Goal: Use online tool/utility: Utilize a website feature to perform a specific function

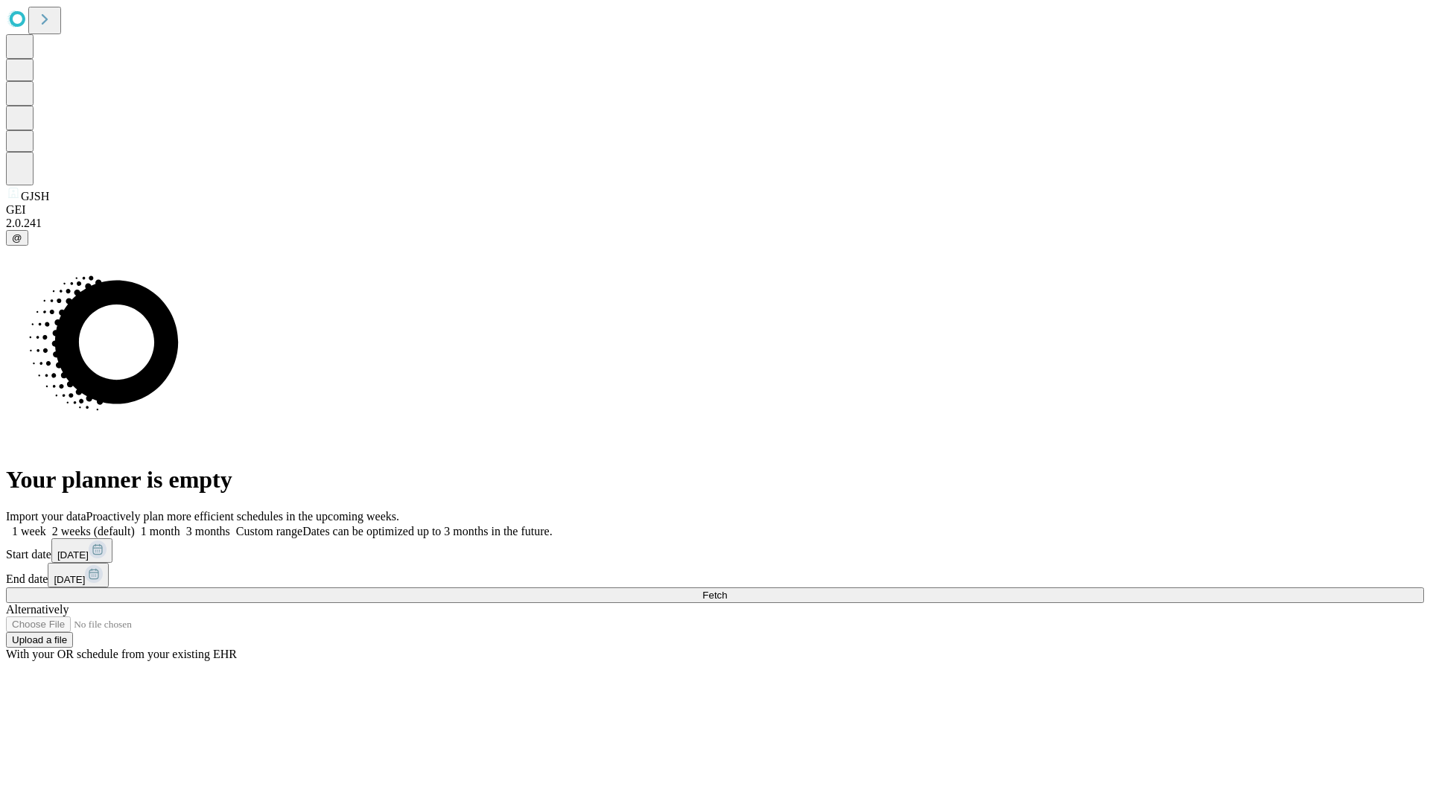
click at [727, 590] on span "Fetch" at bounding box center [714, 595] width 25 height 11
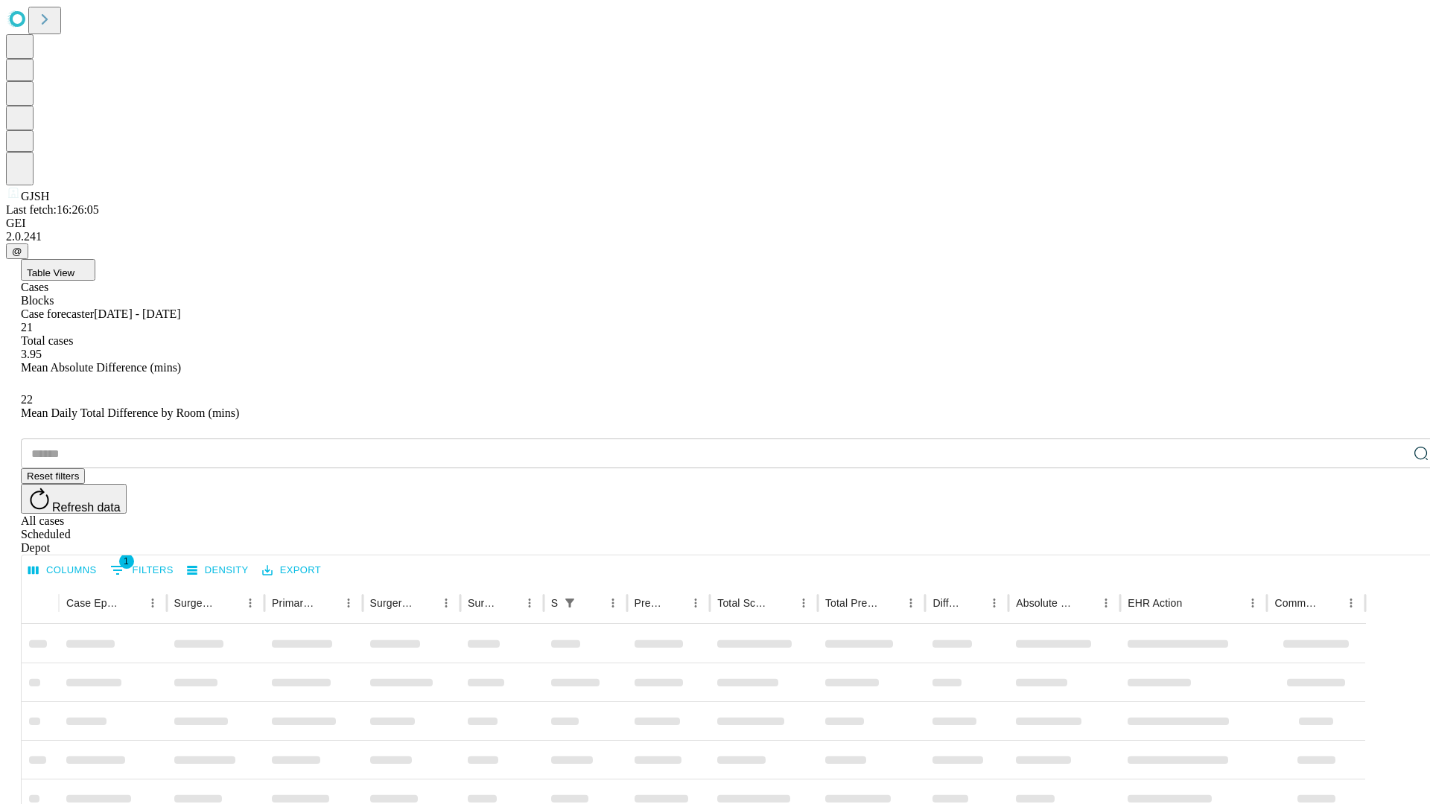
click at [74, 267] on span "Table View" at bounding box center [51, 272] width 48 height 11
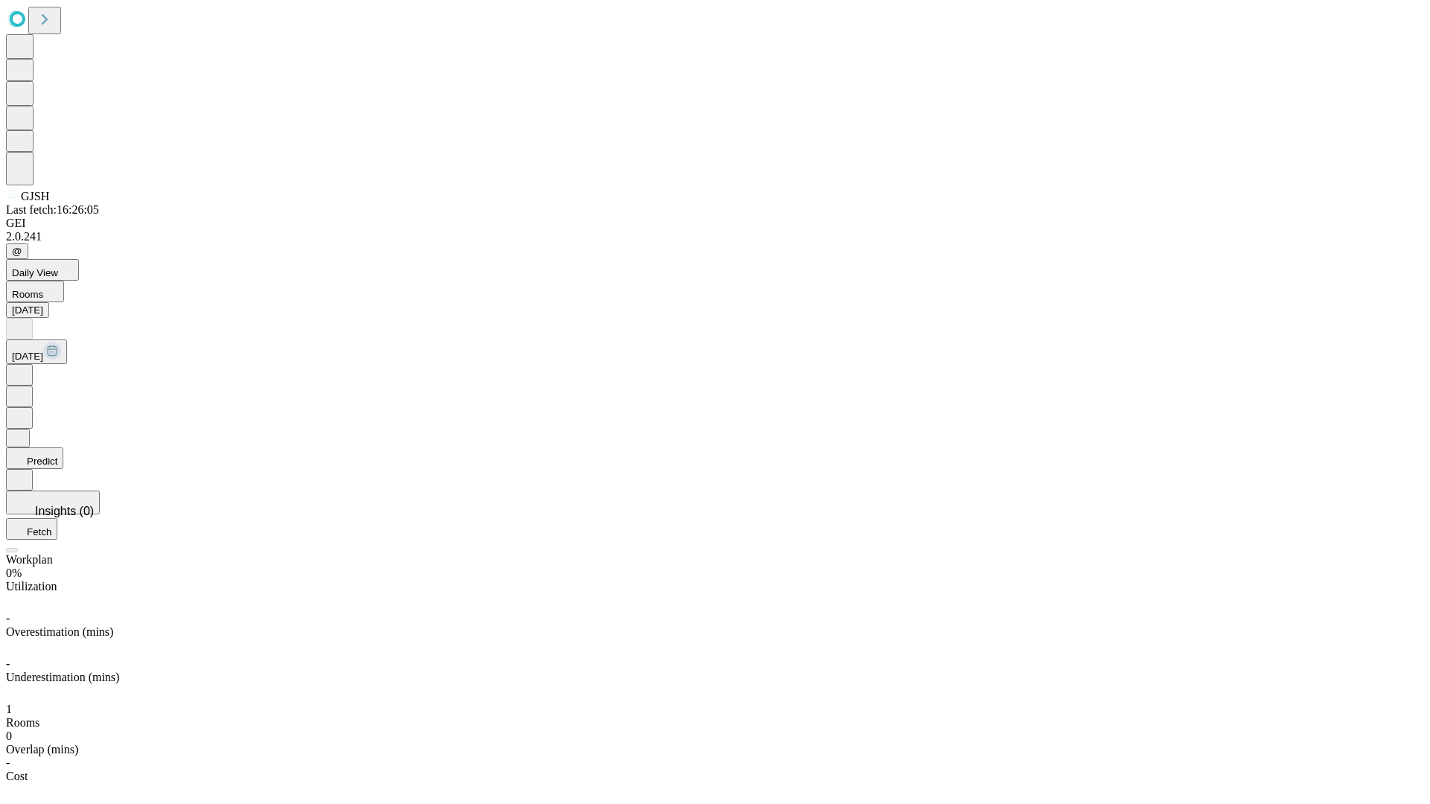
click at [63, 448] on button "Predict" at bounding box center [34, 459] width 57 height 22
